Goal: Check status: Check status

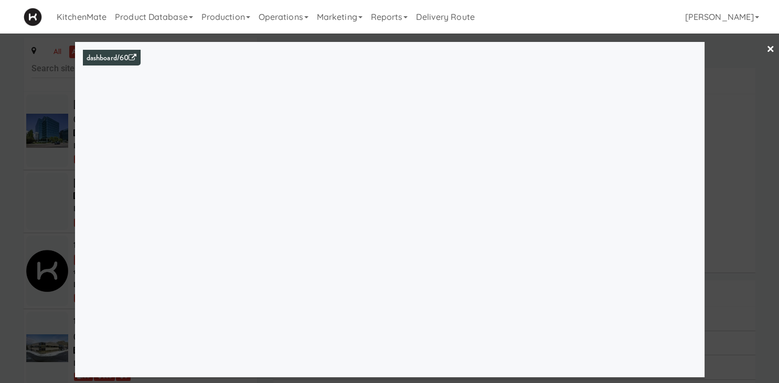
scroll to position [2482, 0]
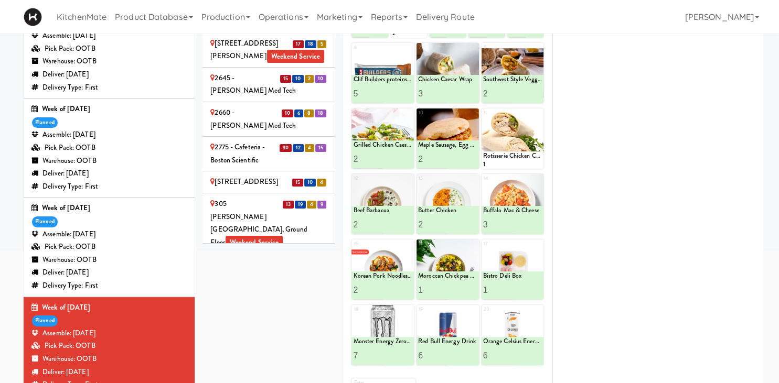
scroll to position [876, 0]
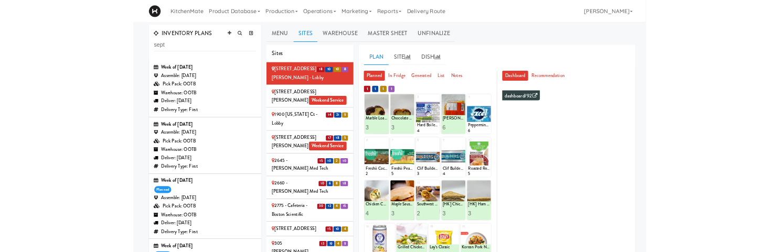
scroll to position [241, 0]
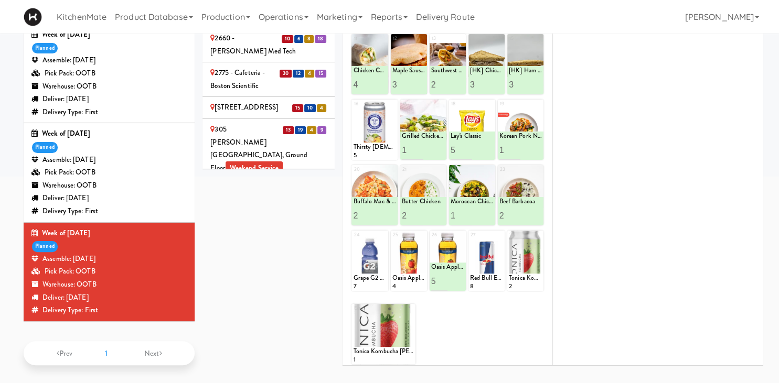
click at [180, 262] on div "Assemble: [DATE]" at bounding box center [108, 259] width 155 height 13
click at [230, 263] on div "Sites 18 10 10 8 [GEOGRAPHIC_DATA][PERSON_NAME] - Lobby [STREET_ADDRESS][PERSON…" at bounding box center [482, 101] width 561 height 546
